Goal: Check status: Check status

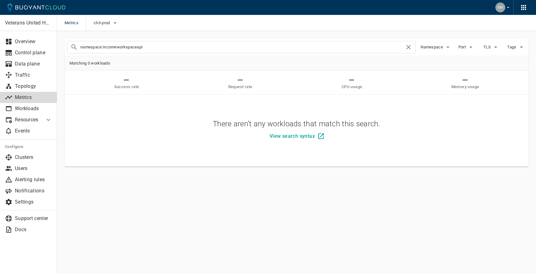
click at [265, 183] on div "Veterans United Home Loans Overview Control plane Data plane Traffic Topology M…" at bounding box center [296, 111] width 479 height 160
drag, startPoint x: 159, startPoint y: 47, endPoint x: 178, endPoint y: 45, distance: 18.8
click at [178, 45] on input "namespace:incomeworkspaceapi" at bounding box center [242, 47] width 325 height 9
click at [177, 46] on input "namespace:incomeworkspaceapi" at bounding box center [242, 47] width 325 height 9
click at [113, 25] on icon "button" at bounding box center [114, 22] width 7 height 7
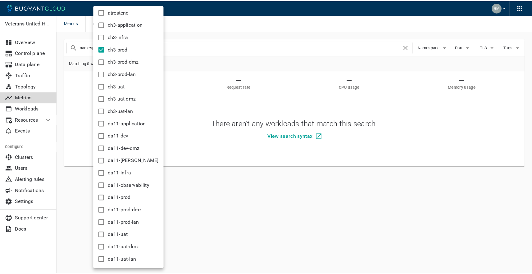
scroll to position [19, 0]
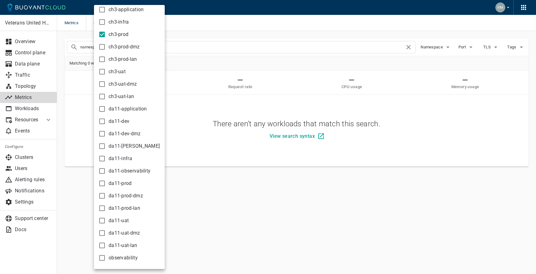
click at [124, 119] on span "da11-dev" at bounding box center [119, 121] width 21 height 6
click at [106, 119] on input "da11-dev" at bounding box center [101, 121] width 7 height 7
checkbox input "true"
click at [216, 34] on div at bounding box center [268, 137] width 536 height 274
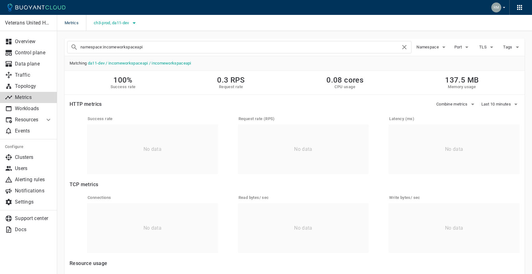
click at [121, 21] on span "ch3-prod, da11-dev" at bounding box center [112, 22] width 36 height 5
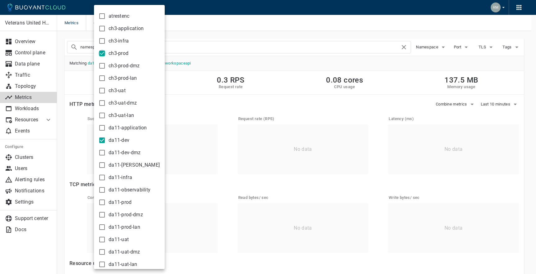
click at [105, 50] on input "ch3-prod" at bounding box center [101, 53] width 7 height 7
checkbox input "false"
click at [228, 32] on div at bounding box center [268, 137] width 536 height 274
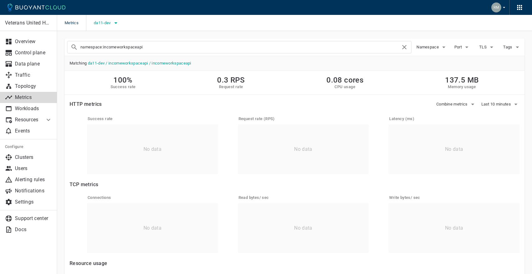
click at [113, 24] on icon "button" at bounding box center [115, 22] width 7 height 7
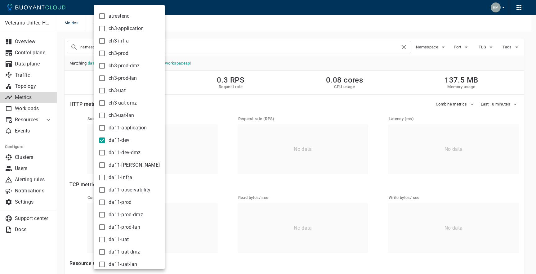
click at [109, 139] on span "da11-dev" at bounding box center [119, 140] width 21 height 6
click at [106, 139] on input "da11-dev" at bounding box center [101, 140] width 7 height 7
checkbox input "false"
click at [113, 55] on span "ch3-prod" at bounding box center [119, 53] width 20 height 6
click at [106, 55] on input "ch3-prod" at bounding box center [101, 53] width 7 height 7
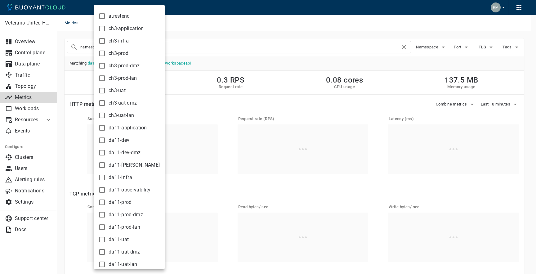
checkbox input "true"
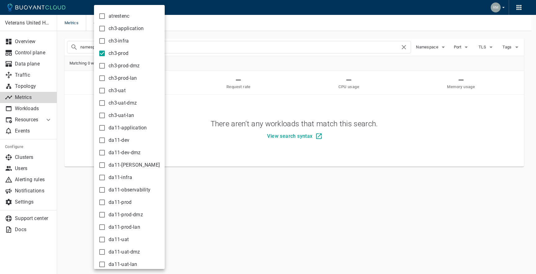
click at [228, 25] on div at bounding box center [268, 137] width 536 height 274
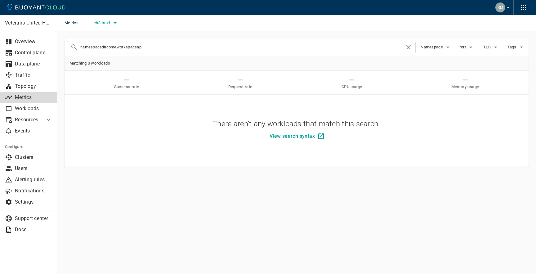
click at [113, 22] on icon "button" at bounding box center [114, 22] width 7 height 7
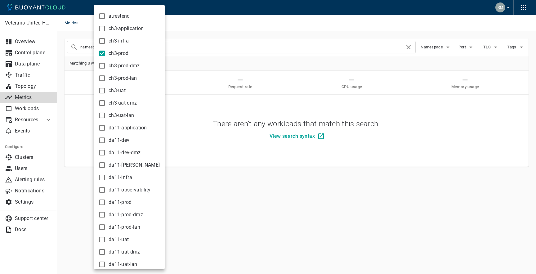
click at [120, 55] on span "ch3-prod" at bounding box center [119, 53] width 20 height 6
click at [106, 55] on input "ch3-prod" at bounding box center [101, 53] width 7 height 7
checkbox input "false"
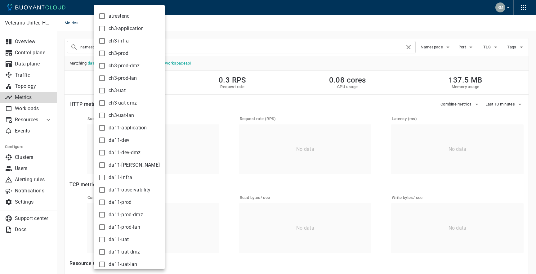
click at [113, 142] on span "da11-dev" at bounding box center [119, 140] width 21 height 6
click at [106, 142] on input "da11-dev" at bounding box center [101, 140] width 7 height 7
click at [113, 142] on span "da11-dev" at bounding box center [119, 140] width 21 height 6
click at [106, 142] on input "da11-dev" at bounding box center [101, 140] width 7 height 7
checkbox input "false"
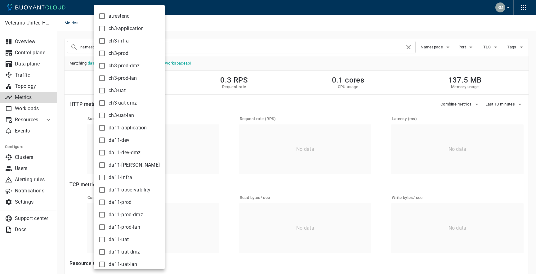
click at [103, 90] on input "ch3-uat" at bounding box center [101, 90] width 7 height 7
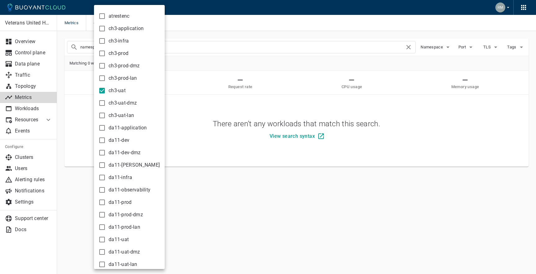
click at [103, 90] on input "ch3-uat" at bounding box center [101, 90] width 7 height 7
checkbox input "false"
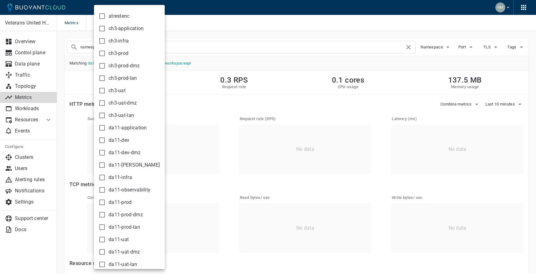
click at [221, 29] on div at bounding box center [268, 137] width 536 height 274
